Goal: Information Seeking & Learning: Learn about a topic

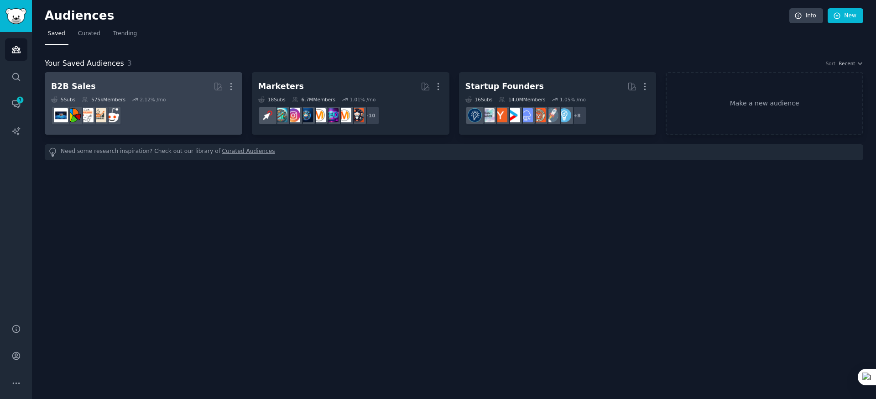
click at [171, 109] on dd at bounding box center [143, 116] width 185 height 26
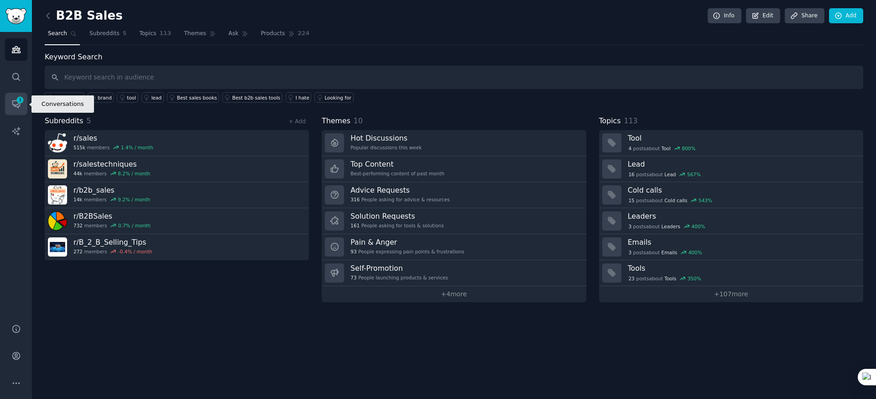
click at [13, 101] on icon "Sidebar" at bounding box center [16, 104] width 10 height 10
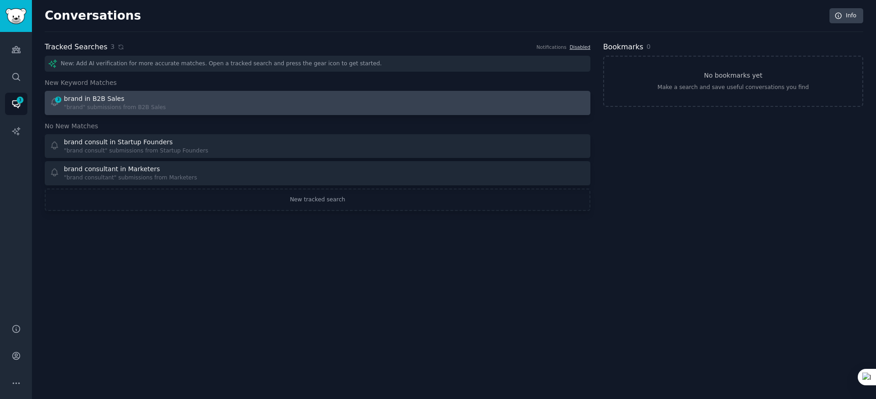
click at [214, 107] on div "3 brand in B2B Sales "brand" submissions from B2B Sales" at bounding box center [181, 103] width 262 height 18
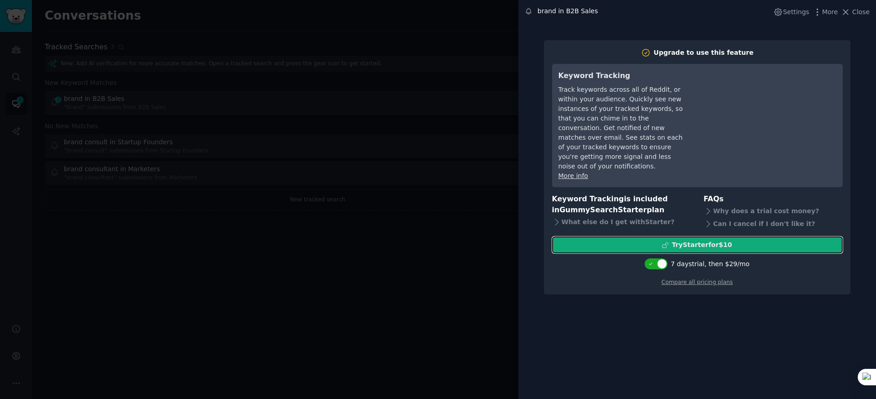
click at [713, 240] on div "Try Starter for $10" at bounding box center [702, 245] width 60 height 10
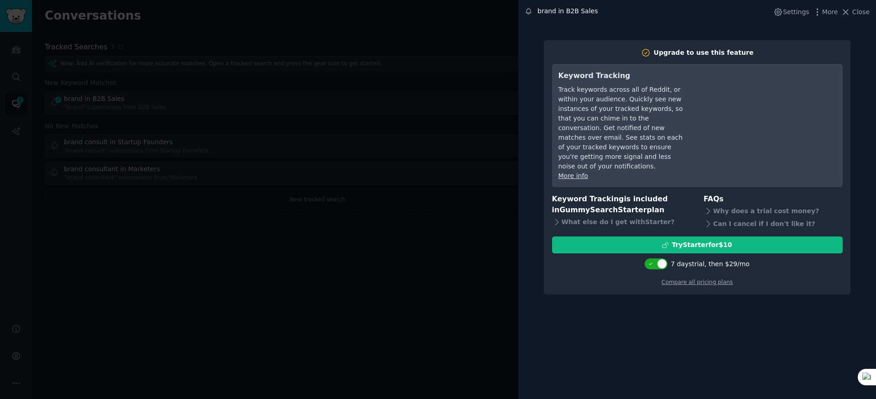
click at [372, 285] on div at bounding box center [438, 199] width 876 height 399
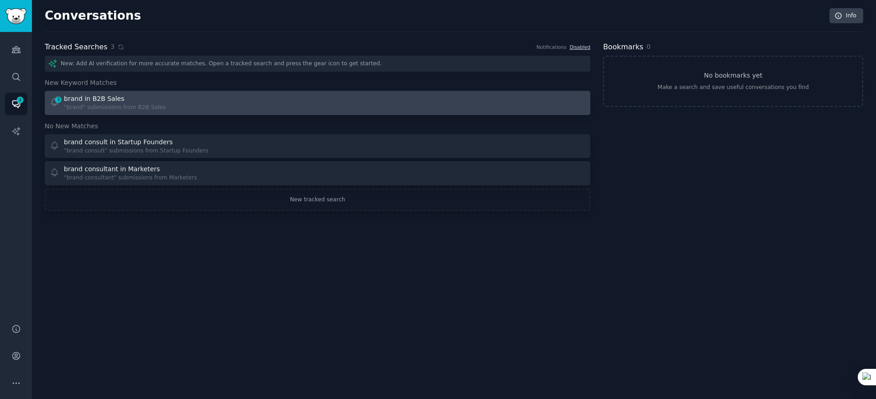
click at [199, 101] on div "3 brand in B2B Sales "brand" submissions from B2B Sales" at bounding box center [181, 103] width 262 height 18
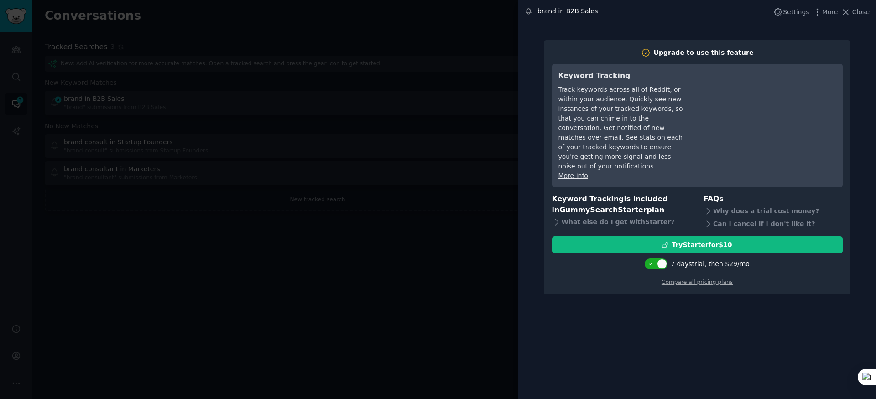
click at [657, 256] on div "7 days trial, then $ 29 /mo" at bounding box center [697, 264] width 291 height 16
click at [657, 258] on div at bounding box center [656, 263] width 23 height 11
checkbox input "false"
click at [432, 227] on div at bounding box center [438, 199] width 876 height 399
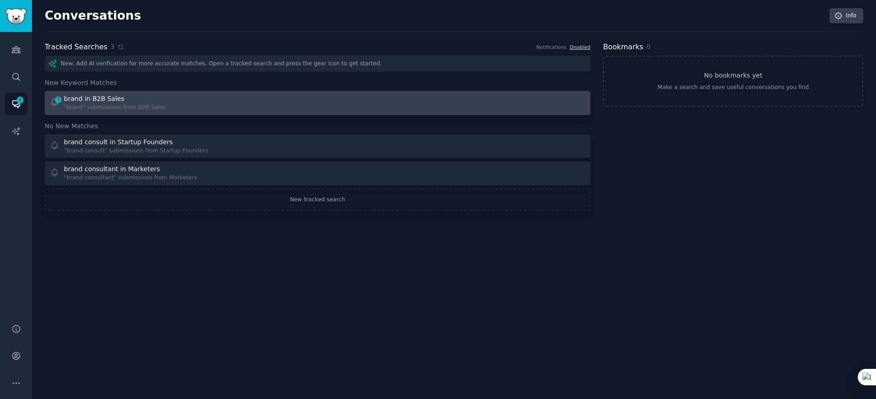
click at [83, 99] on div "brand in B2B Sales" at bounding box center [94, 99] width 60 height 10
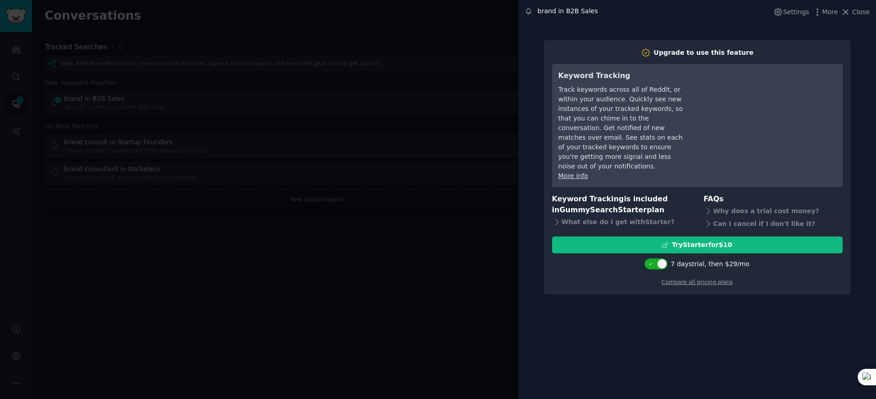
click at [294, 293] on div at bounding box center [438, 199] width 876 height 399
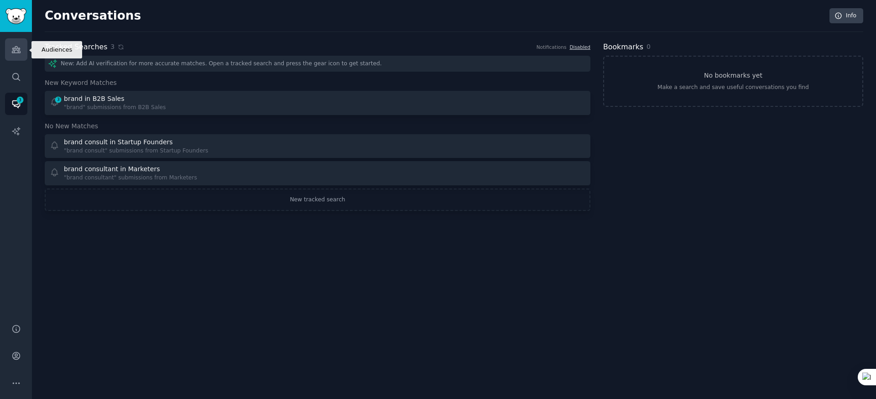
click at [11, 51] on icon "Sidebar" at bounding box center [16, 50] width 10 height 10
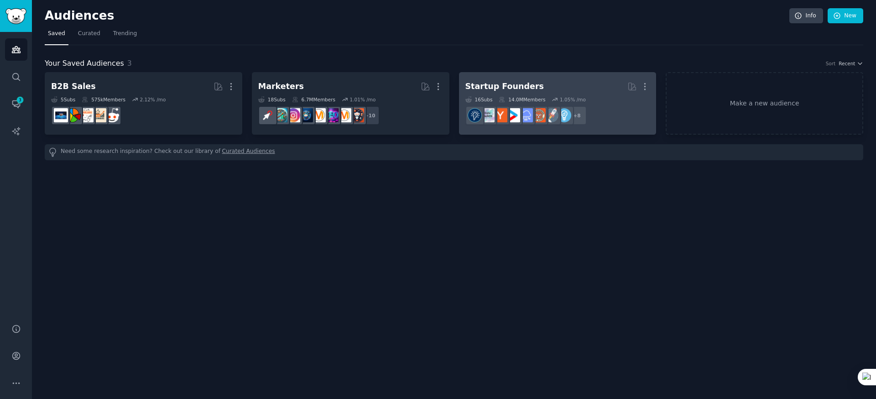
click at [550, 86] on h2 "Startup Founders More" at bounding box center [558, 86] width 185 height 16
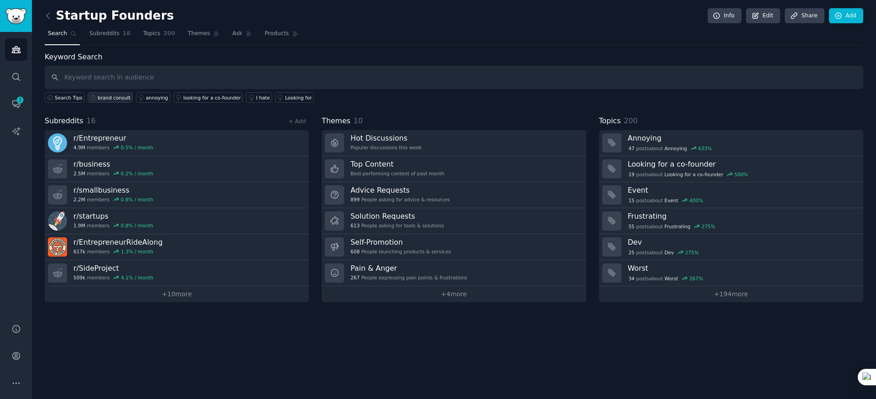
click at [109, 97] on div "brand consult" at bounding box center [114, 97] width 33 height 6
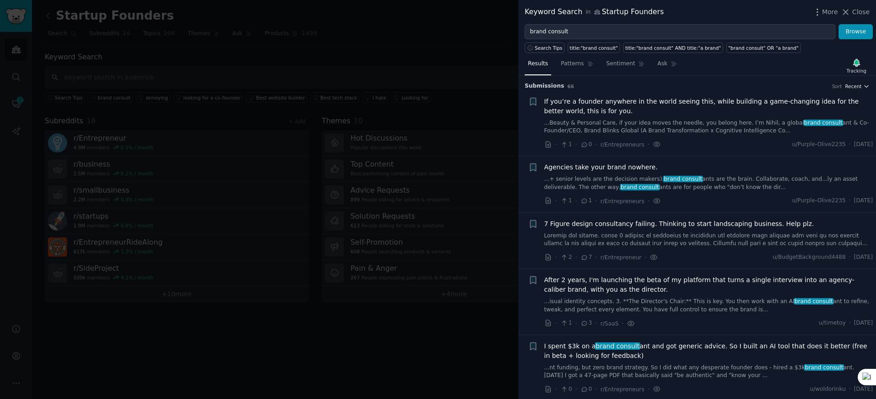
click at [858, 85] on span "Recent" at bounding box center [853, 86] width 16 height 6
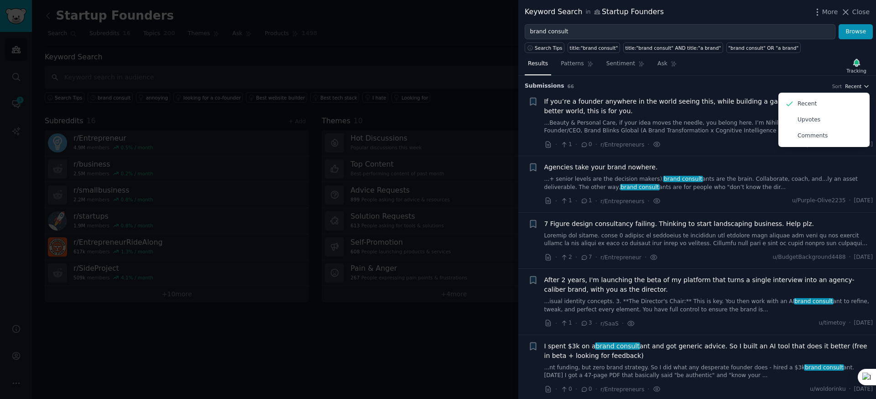
click at [858, 85] on span "Recent" at bounding box center [853, 86] width 16 height 6
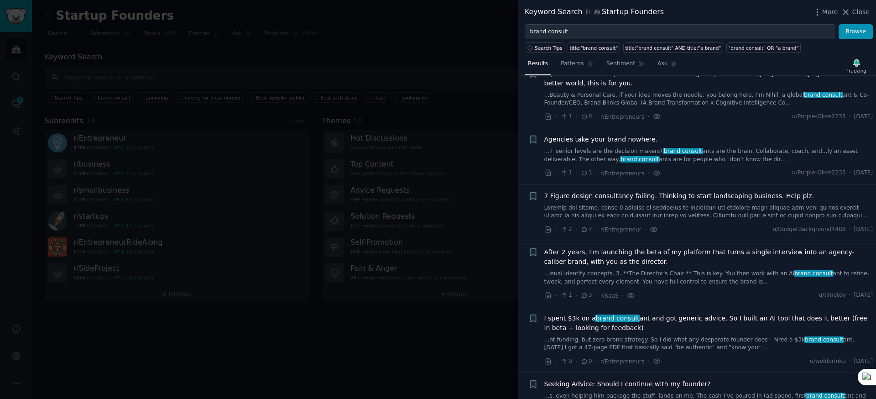
scroll to position [28, 0]
click at [697, 207] on link at bounding box center [708, 212] width 329 height 16
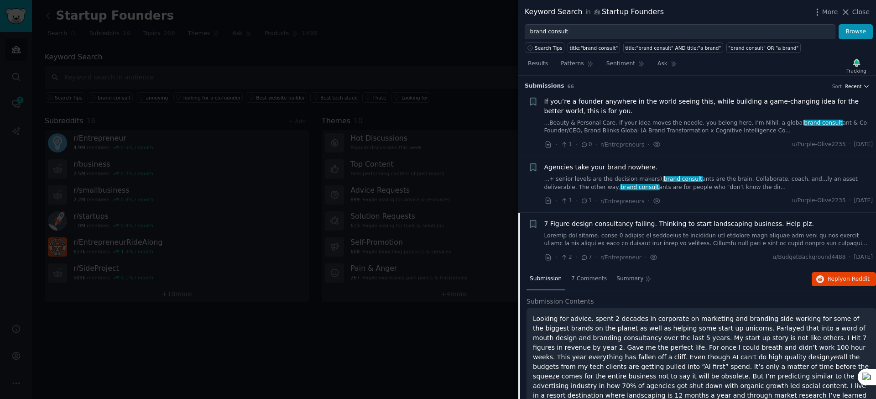
click at [855, 87] on span "Recent" at bounding box center [853, 86] width 16 height 6
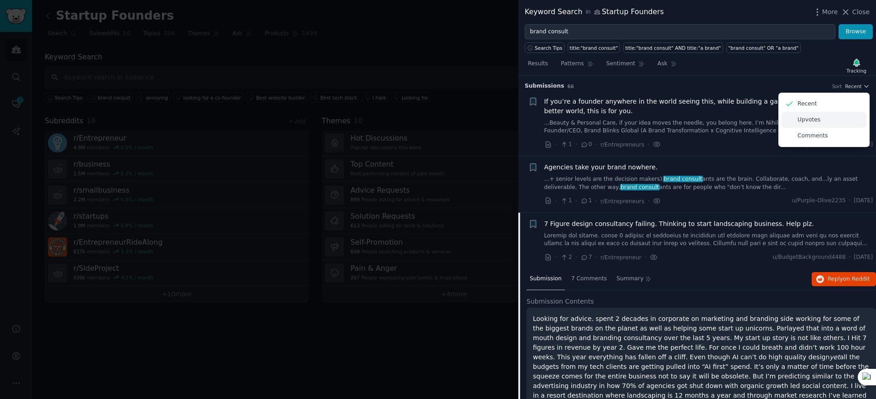
click at [838, 120] on div "Upvotes" at bounding box center [824, 120] width 85 height 16
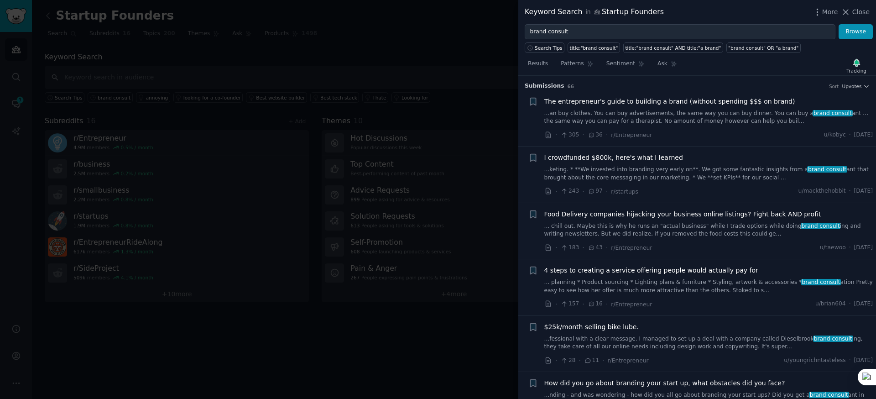
click at [641, 116] on link "...an buy clothes. You can buy advertisements, the same way you can buy dinner.…" at bounding box center [708, 118] width 329 height 16
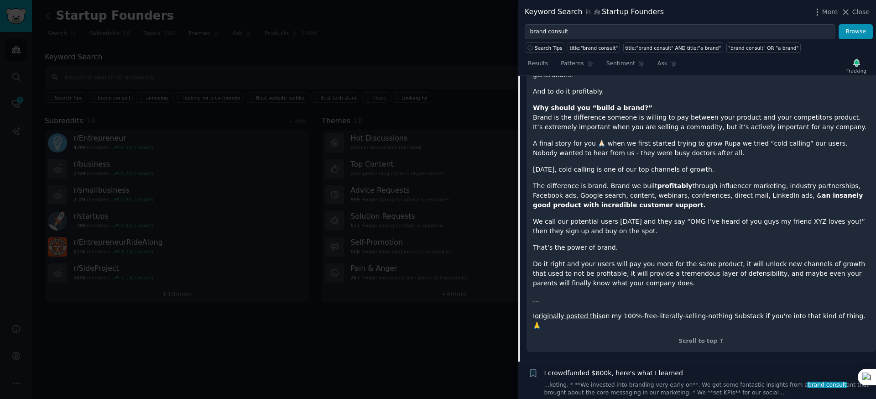
scroll to position [1834, 0]
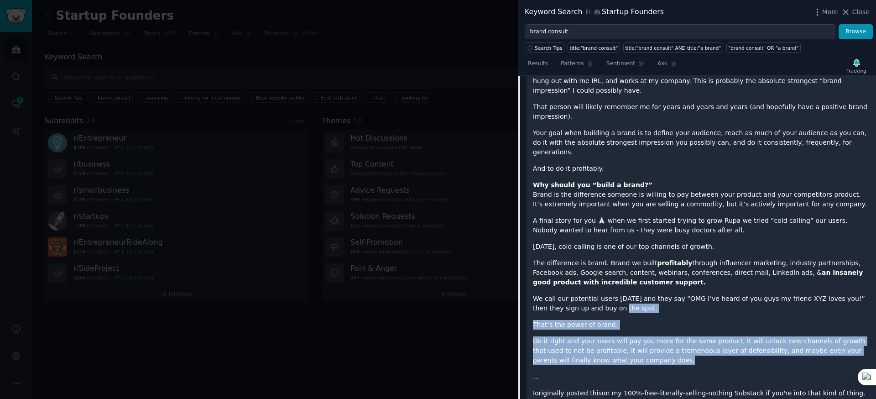
drag, startPoint x: 636, startPoint y: 282, endPoint x: 594, endPoint y: 235, distance: 63.0
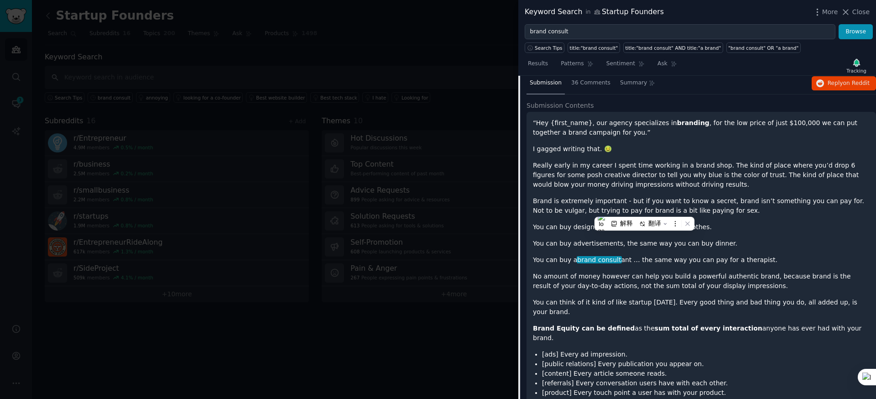
scroll to position [0, 0]
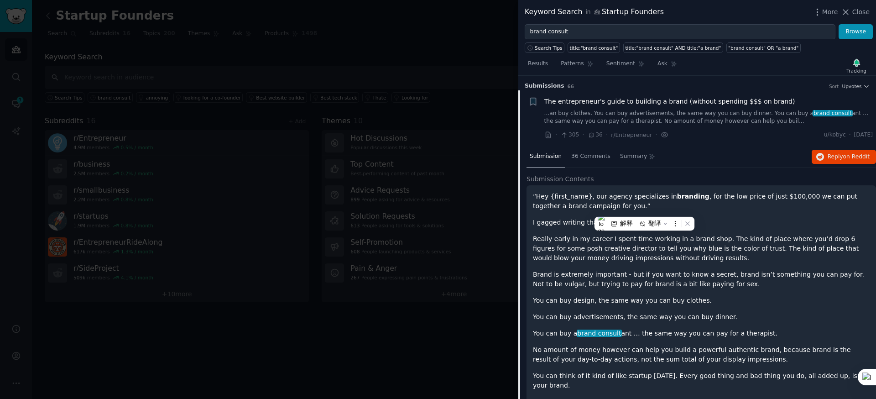
drag, startPoint x: 857, startPoint y: 318, endPoint x: 530, endPoint y: 195, distance: 348.9
copy div "“Lor {ipsum_dolo}, sit ametco adipiscinge se doeiusmo , tem inc utl etdol ma al…"
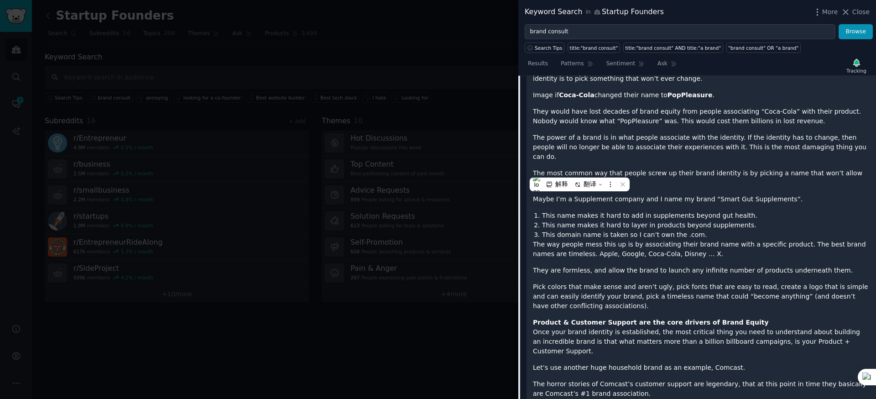
scroll to position [801, 0]
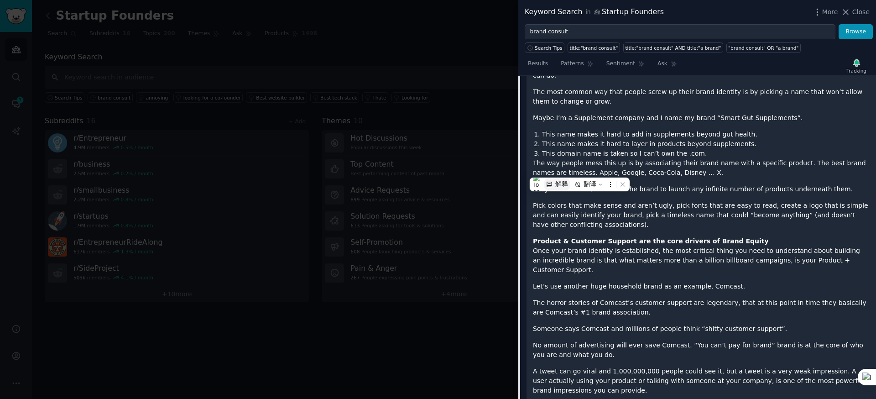
click at [560, 183] on div "解释" at bounding box center [561, 184] width 13 height 8
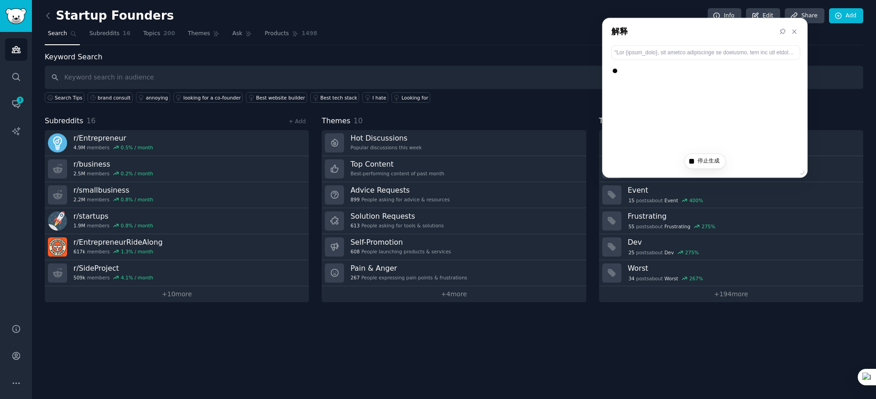
drag, startPoint x: 616, startPoint y: 161, endPoint x: 693, endPoint y: 30, distance: 152.2
click at [693, 30] on div "解释" at bounding box center [704, 31] width 205 height 27
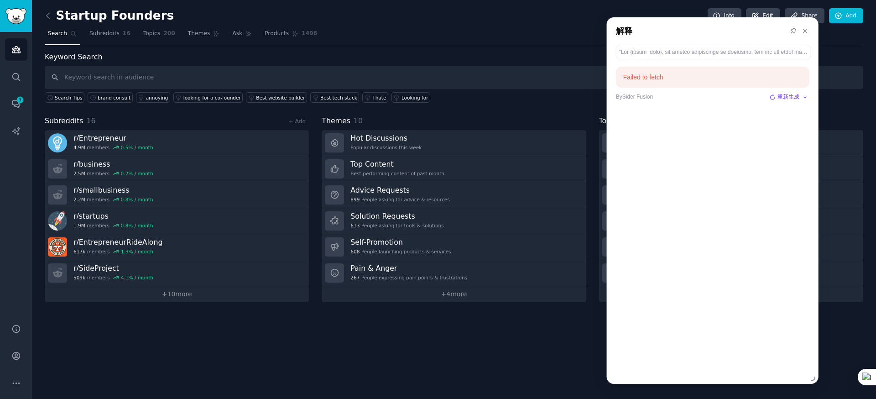
drag, startPoint x: 808, startPoint y: 172, endPoint x: 814, endPoint y: 379, distance: 206.8
click at [814, 379] on div at bounding box center [813, 378] width 9 height 9
click at [805, 31] on icon at bounding box center [805, 31] width 4 height 4
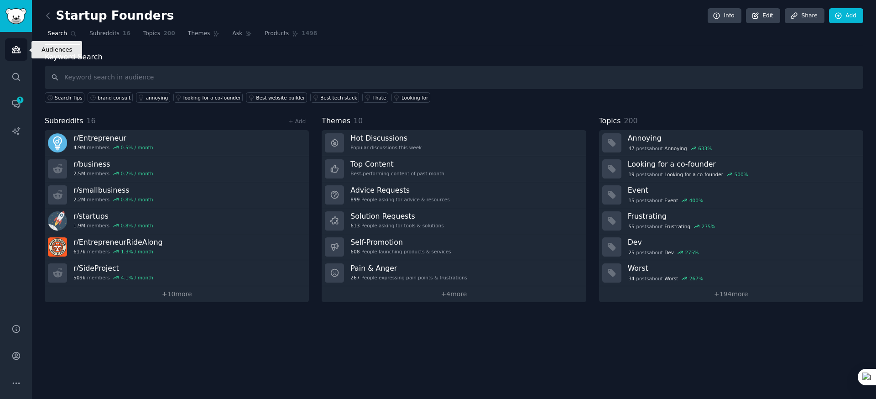
click at [16, 50] on icon "Sidebar" at bounding box center [16, 50] width 8 height 6
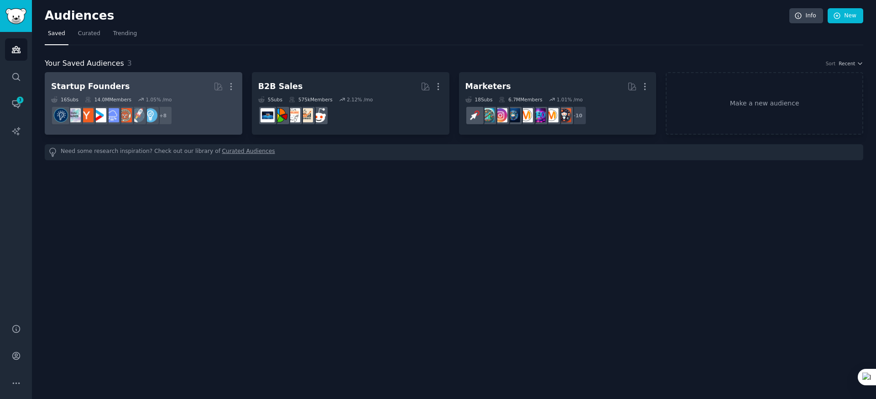
click at [144, 88] on h2 "Startup Founders More" at bounding box center [143, 86] width 185 height 16
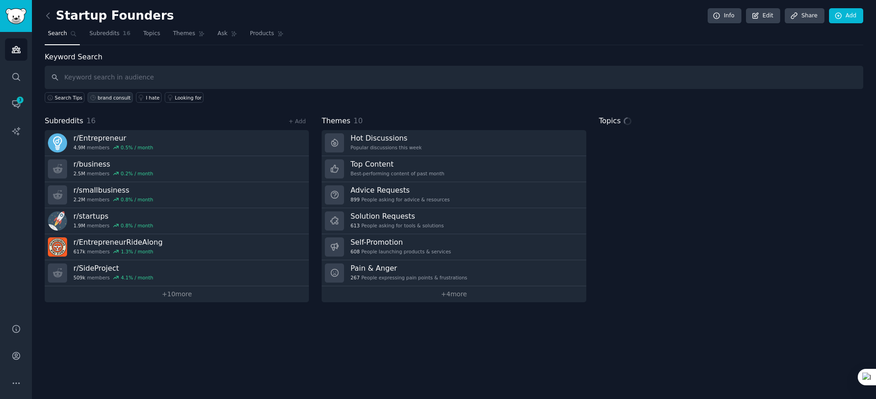
click at [108, 99] on div "brand consult" at bounding box center [114, 97] width 33 height 6
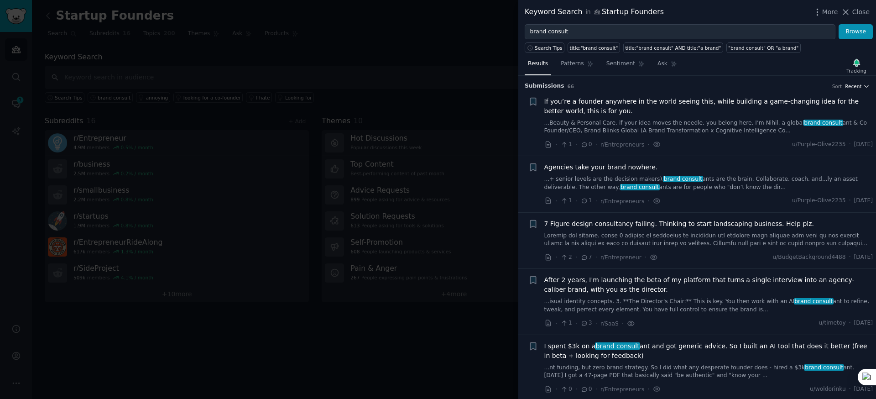
click at [863, 85] on icon "button" at bounding box center [866, 86] width 6 height 6
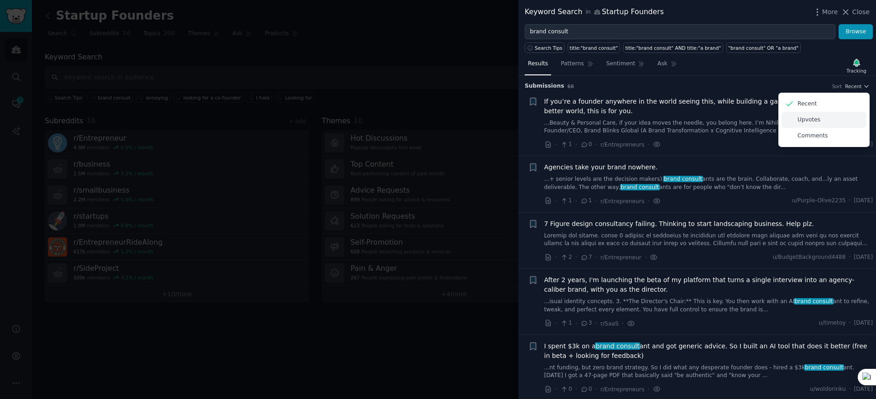
click at [815, 122] on p "Upvotes" at bounding box center [809, 120] width 23 height 8
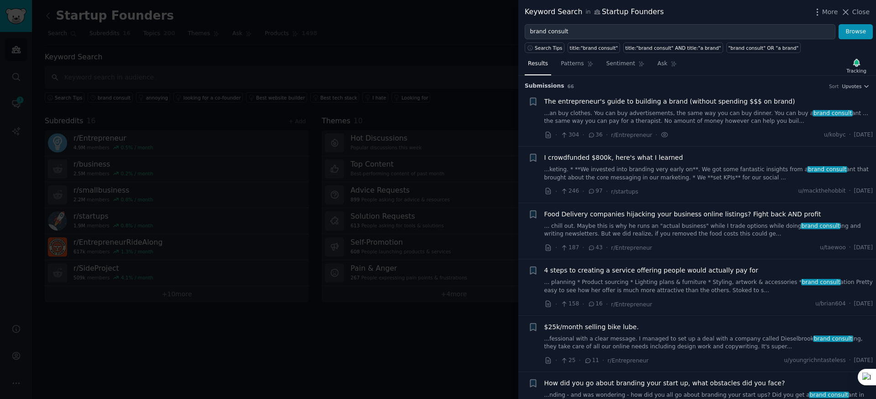
click at [684, 114] on link "...an buy clothes. You can buy advertisements, the same way you can buy dinner.…" at bounding box center [708, 118] width 329 height 16
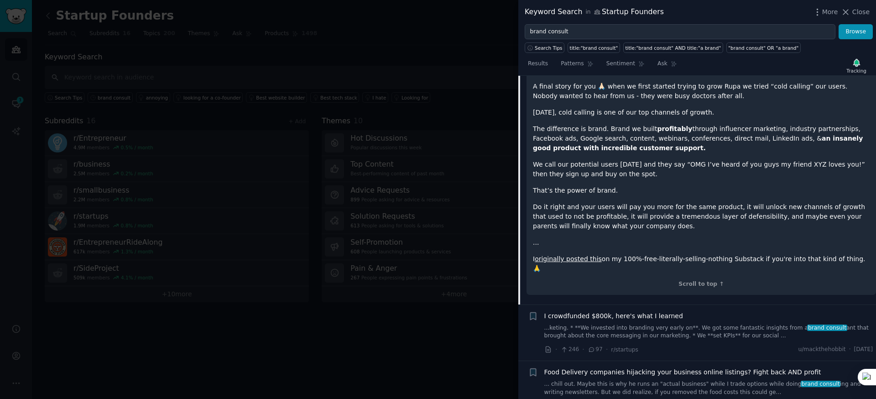
scroll to position [2001, 0]
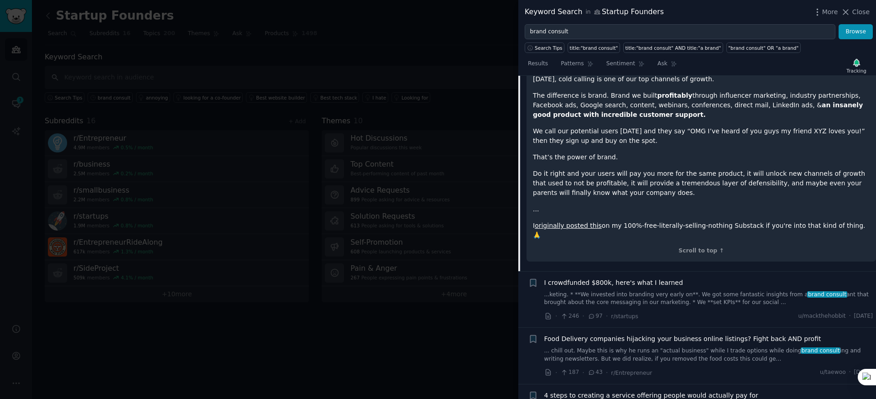
click at [699, 278] on div "I crowdfunded $800k, here's what I learned" at bounding box center [708, 283] width 329 height 10
click at [652, 278] on span "I crowdfunded $800k, here's what I learned" at bounding box center [613, 283] width 139 height 10
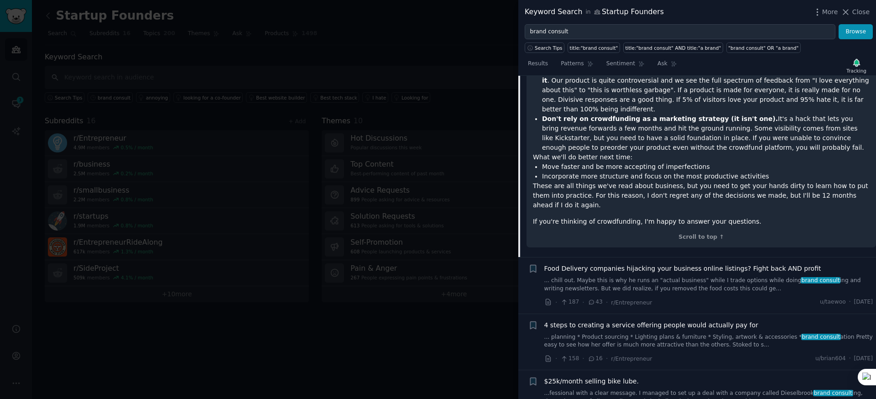
scroll to position [505, 0]
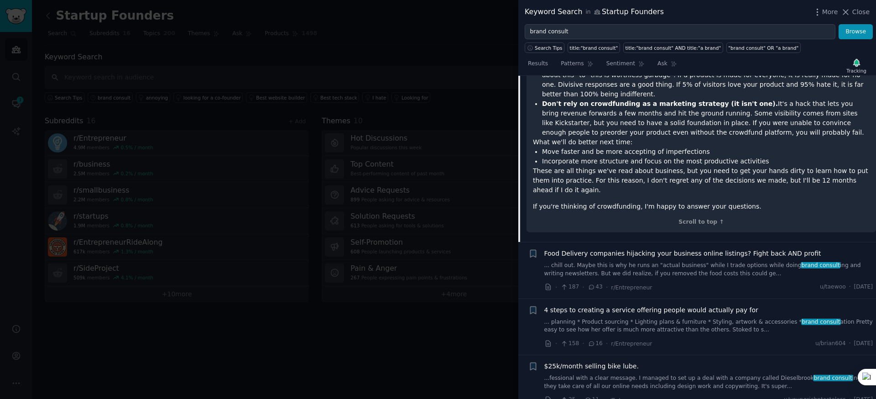
click at [641, 305] on span "4 steps to creating a service offering people would actually pay for" at bounding box center [651, 310] width 214 height 10
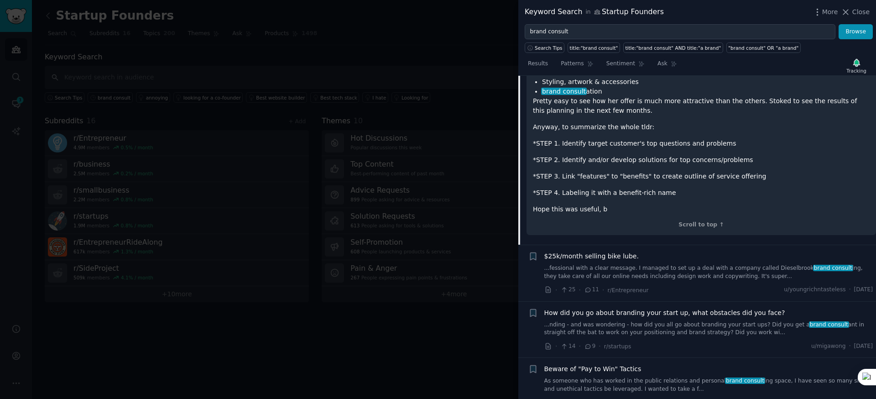
scroll to position [1282, 0]
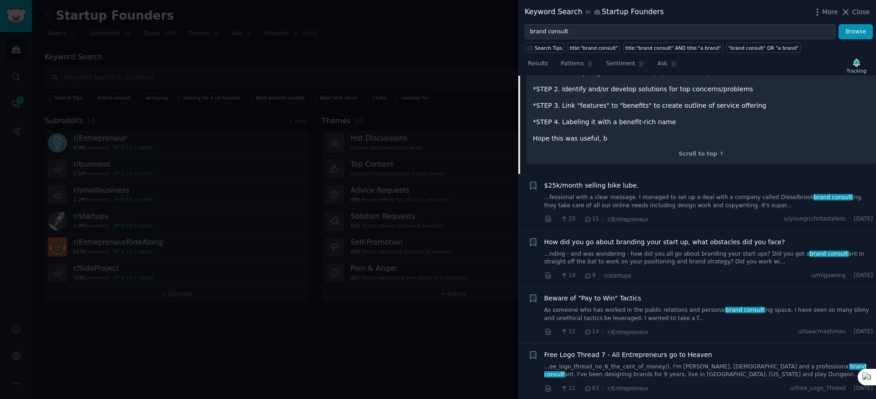
click at [591, 194] on link "...fessional with a clear message. I managed to set up a deal with a company ca…" at bounding box center [708, 202] width 329 height 16
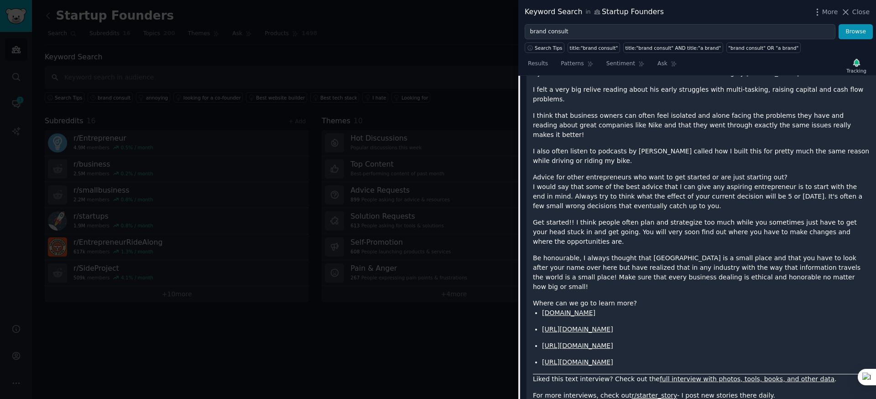
scroll to position [2499, 0]
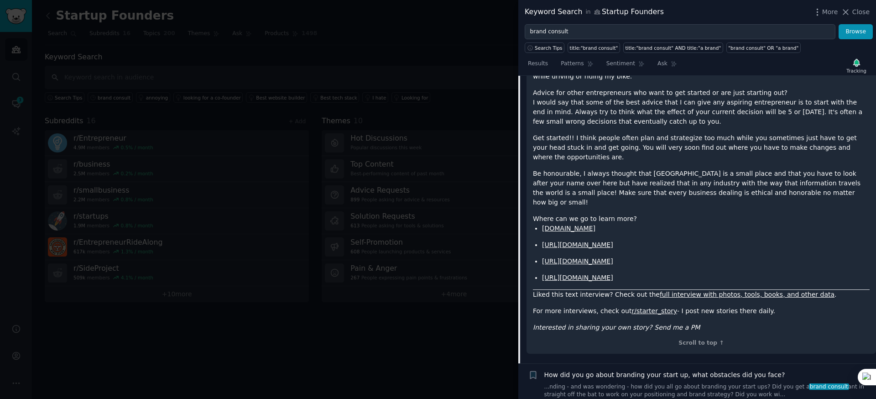
click at [661, 370] on span "How did you go about branding your start up, what obstacles did you face?" at bounding box center [664, 375] width 241 height 10
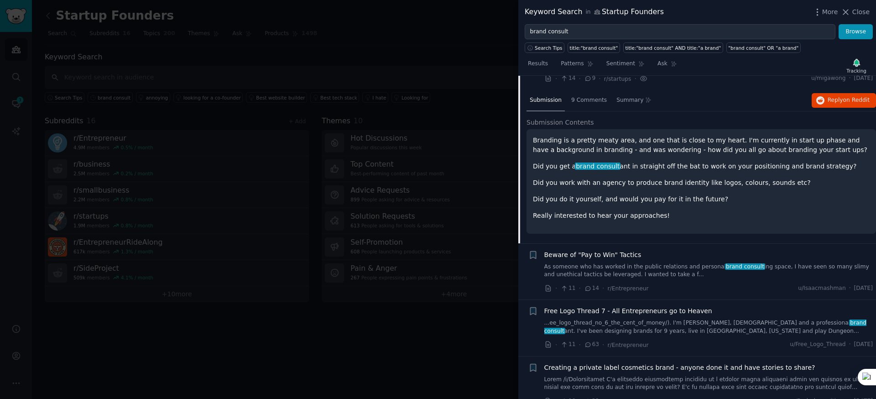
scroll to position [350, 0]
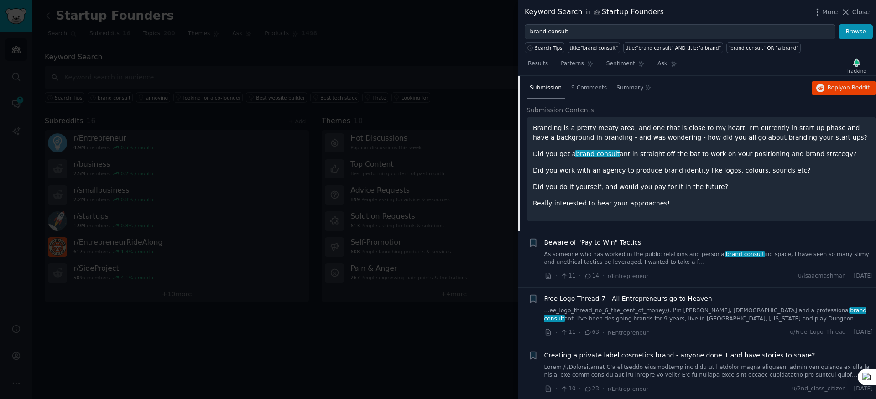
click at [632, 243] on span "Beware of "Pay to Win" Tactics" at bounding box center [592, 243] width 97 height 10
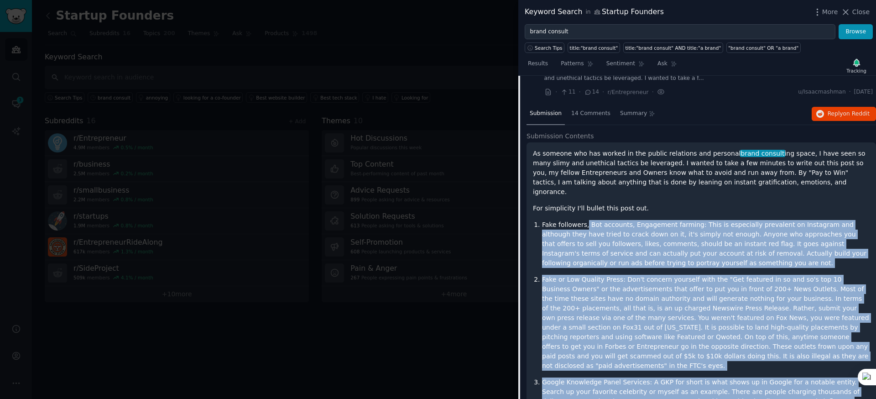
scroll to position [376, 0]
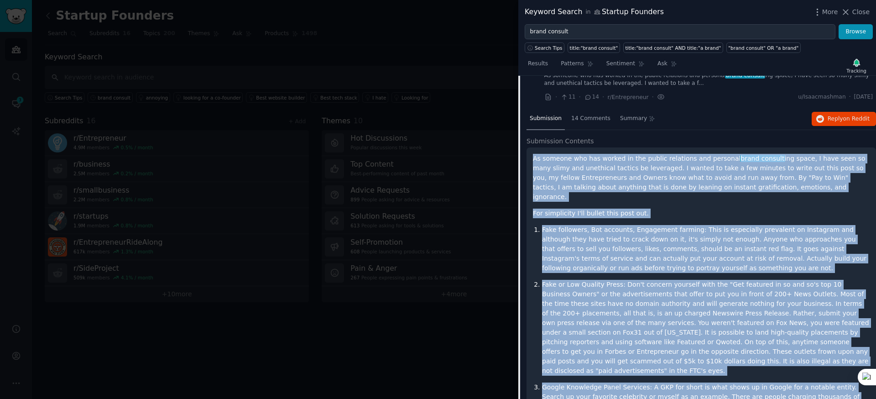
drag, startPoint x: 726, startPoint y: 313, endPoint x: 534, endPoint y: 158, distance: 246.4
click at [534, 158] on div "As someone who has worked in the public relations and personal brand consult in…" at bounding box center [701, 341] width 337 height 374
copy div "As someone who has worked in the public relations and personal brand consult in…"
click at [862, 12] on span "Close" at bounding box center [861, 12] width 17 height 10
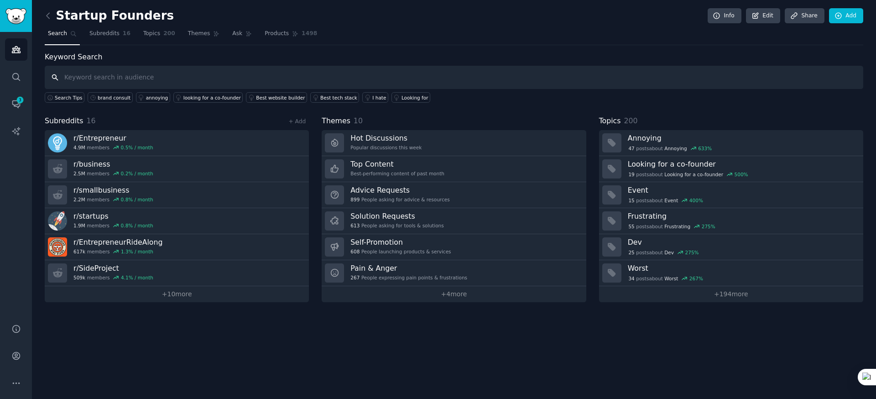
click at [104, 75] on input "text" at bounding box center [454, 77] width 819 height 23
click at [108, 99] on div "brand consult" at bounding box center [114, 97] width 33 height 6
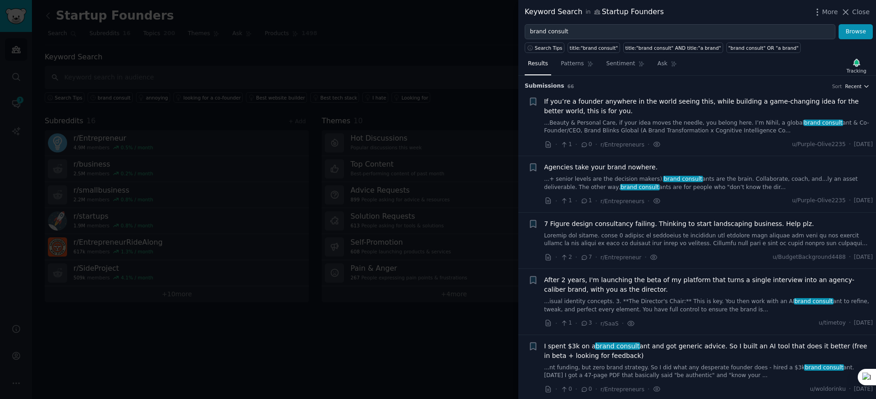
click at [853, 85] on span "Recent" at bounding box center [853, 86] width 16 height 6
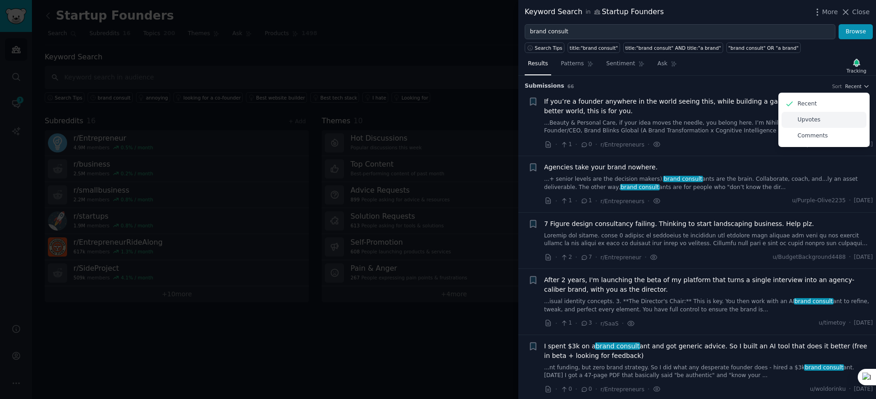
click at [830, 119] on div "Upvotes" at bounding box center [824, 120] width 85 height 16
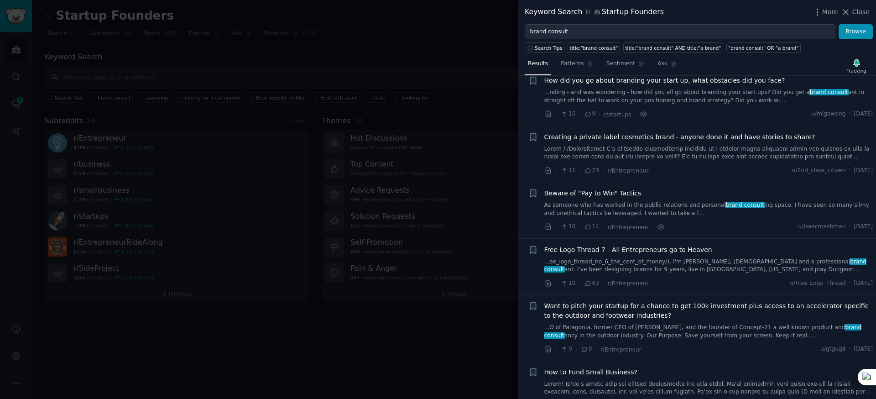
scroll to position [303, 0]
click at [603, 207] on link "As someone who has worked in the public relations and personal brand consult in…" at bounding box center [708, 209] width 329 height 16
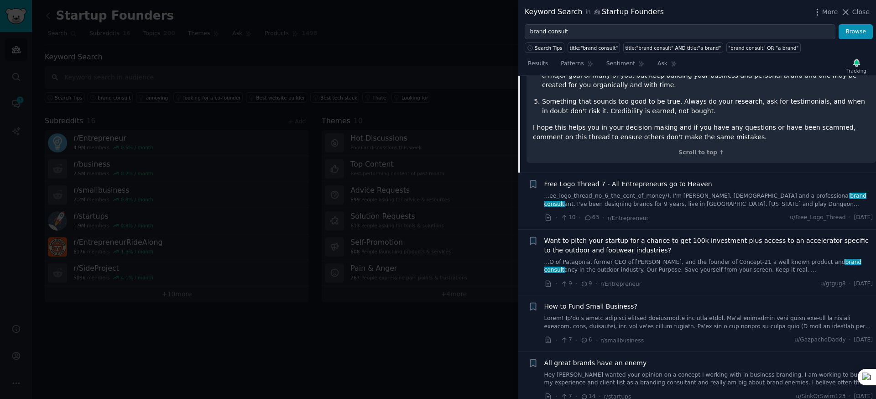
scroll to position [841, 0]
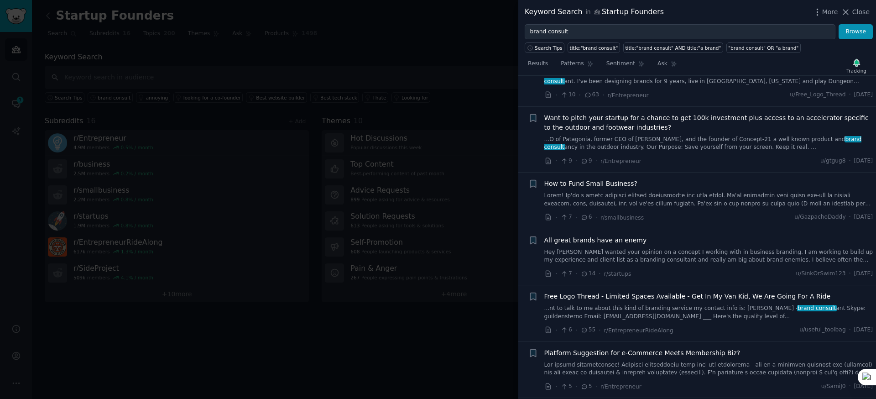
click at [595, 235] on span "All great brands have an enemy" at bounding box center [595, 240] width 103 height 10
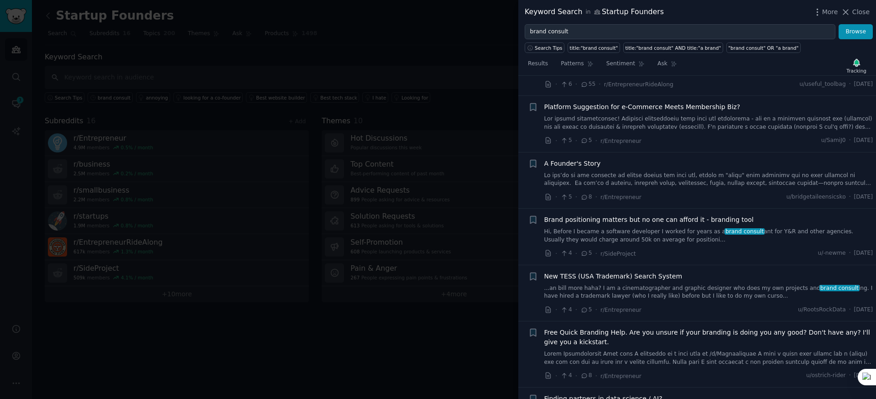
scroll to position [933, 0]
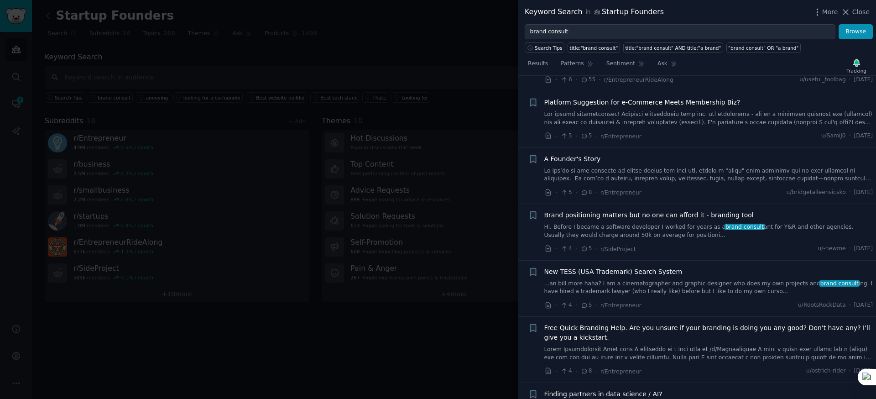
click at [643, 215] on span "Brand positioning matters but no one can afford it - branding tool" at bounding box center [648, 215] width 209 height 10
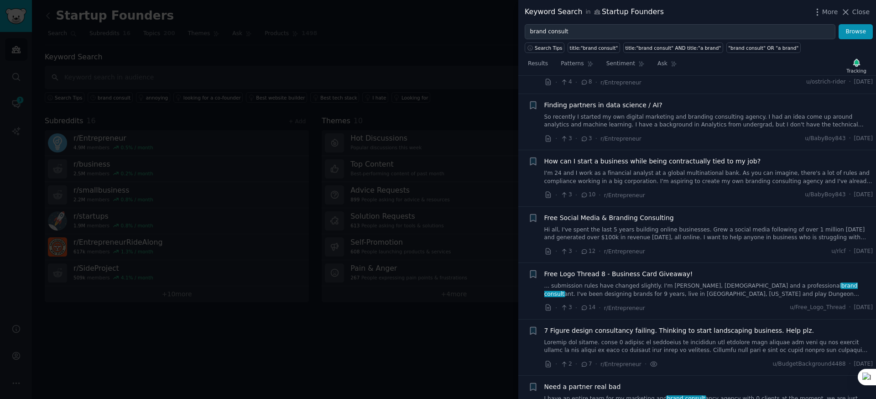
scroll to position [1270, 0]
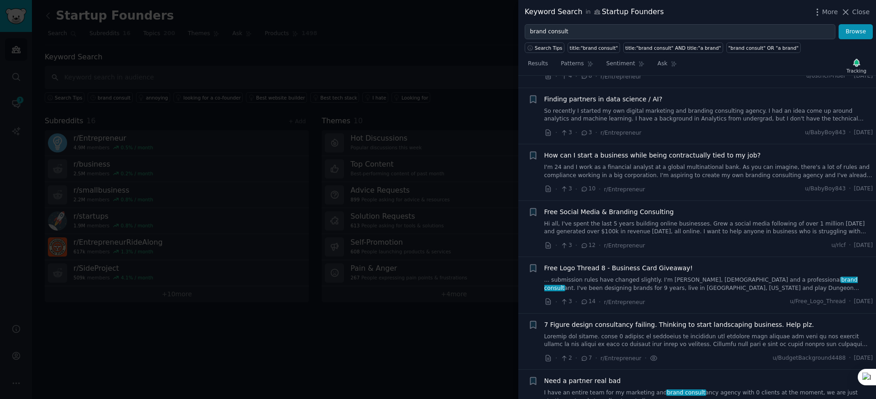
click at [698, 207] on div "Free Social Media & Branding Consulting" at bounding box center [708, 212] width 329 height 10
click at [695, 220] on link "Hi all, I've spent the last 5 years building online businesses. Grew a social m…" at bounding box center [708, 228] width 329 height 16
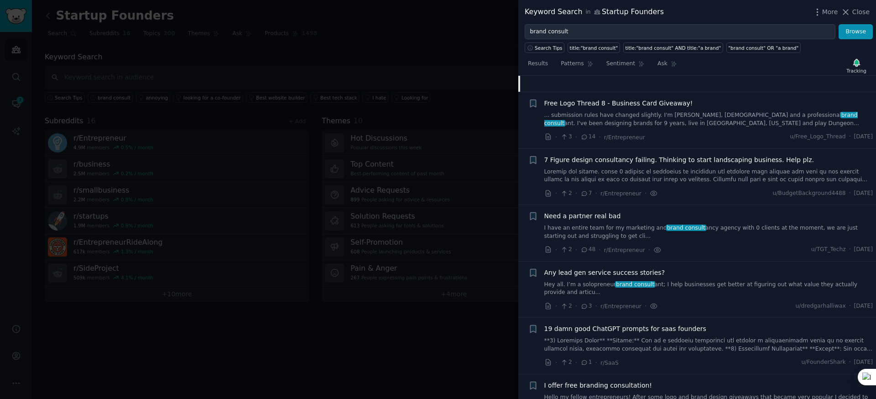
scroll to position [1339, 0]
click at [723, 223] on link "I have an entire team for my marketing and brand consult ancy agency with 0 cli…" at bounding box center [708, 230] width 329 height 16
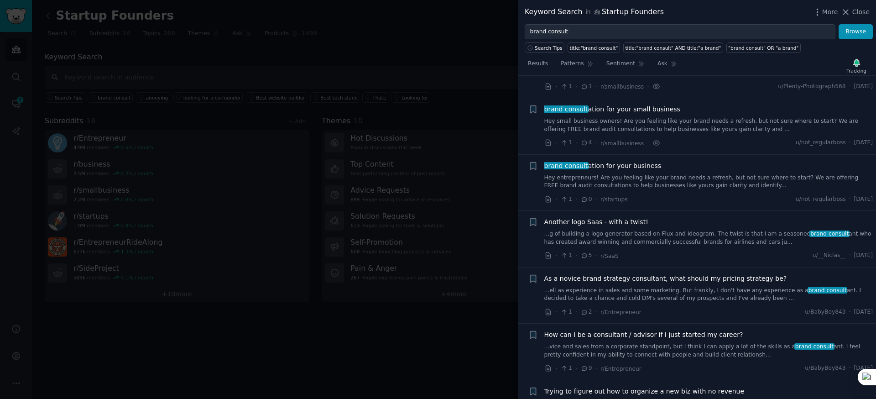
scroll to position [2437, 0]
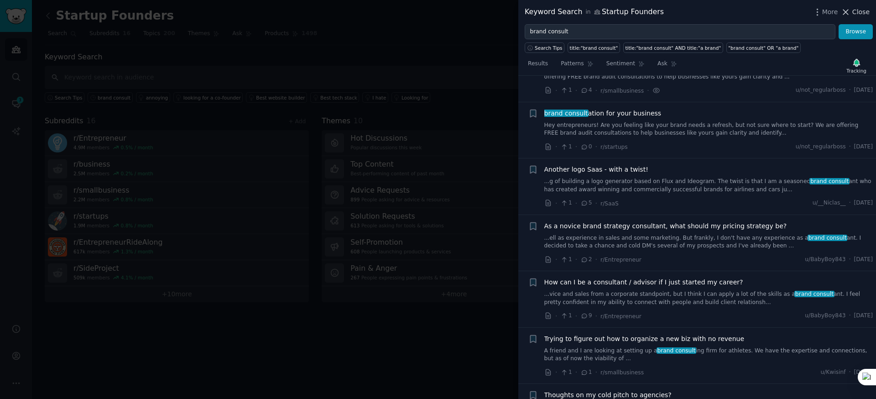
click at [860, 15] on span "Close" at bounding box center [861, 12] width 17 height 10
